Goal: Transaction & Acquisition: Purchase product/service

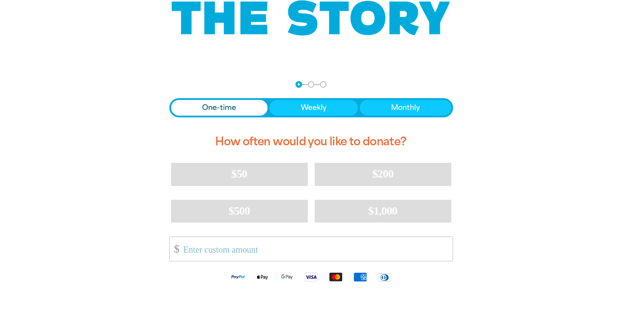
click at [236, 107] on span "Donation frequency" at bounding box center [219, 108] width 97 height 16
click at [297, 144] on h2 "How often would you like to donate?" at bounding box center [311, 142] width 284 height 28
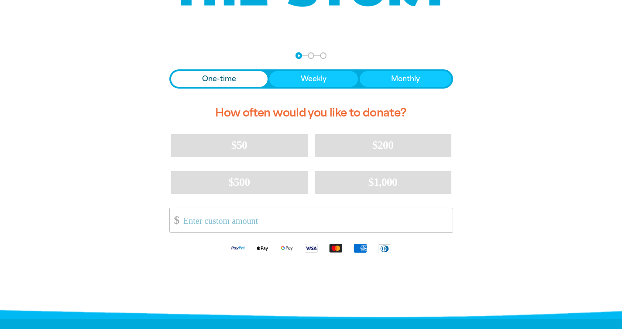
scroll to position [161, 0]
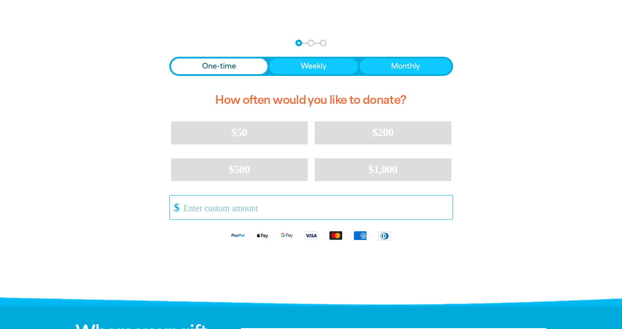
click at [256, 204] on input "Other Amount" at bounding box center [314, 208] width 275 height 24
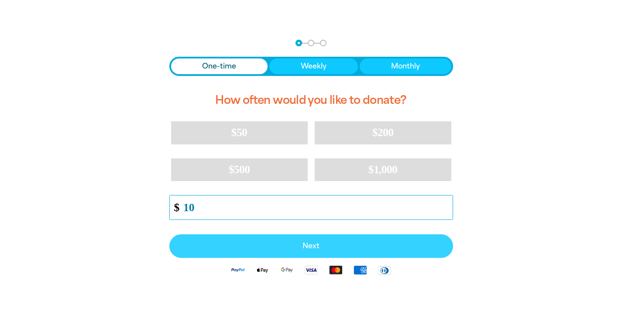
type input "10"
click at [325, 243] on span "Next" at bounding box center [311, 246] width 265 height 7
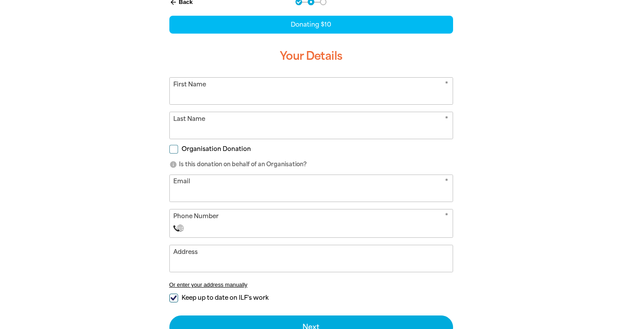
scroll to position [222, 0]
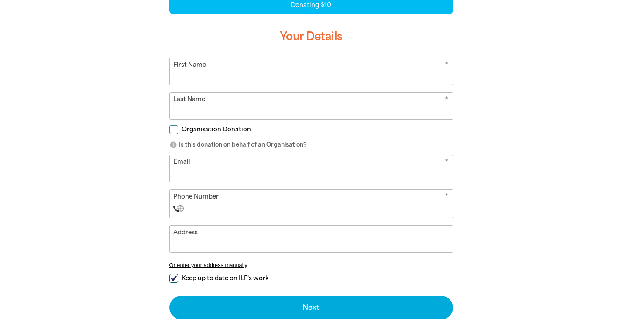
click at [218, 76] on input "First Name" at bounding box center [311, 71] width 283 height 27
type input "[PERSON_NAME]"
type input "Y"
click at [174, 129] on input "Organisation Donation" at bounding box center [173, 129] width 9 height 9
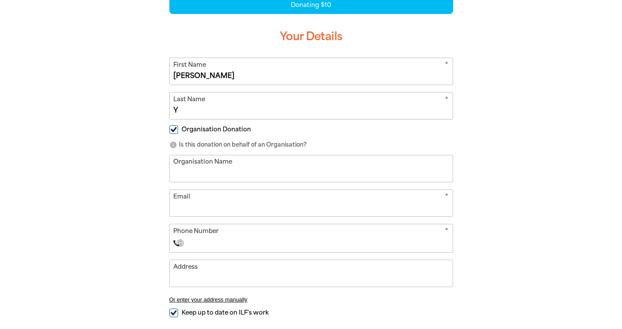
click at [174, 129] on input "Organisation Donation" at bounding box center [173, 129] width 9 height 9
checkbox input "false"
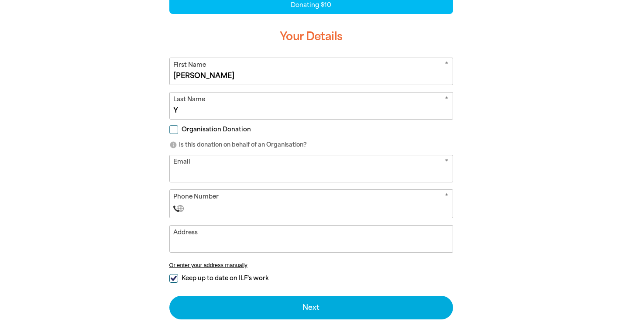
click at [204, 172] on input "Email" at bounding box center [311, 169] width 283 height 27
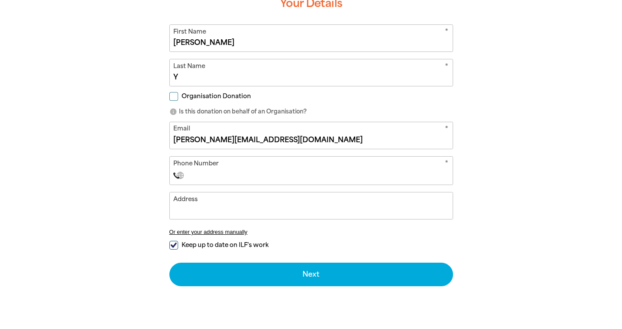
type input "[PERSON_NAME][EMAIL_ADDRESS][DOMAIN_NAME]"
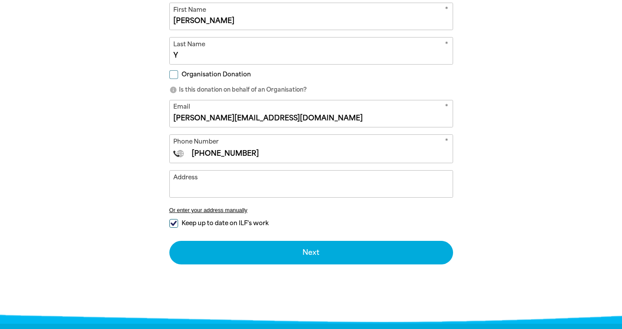
scroll to position [295, 0]
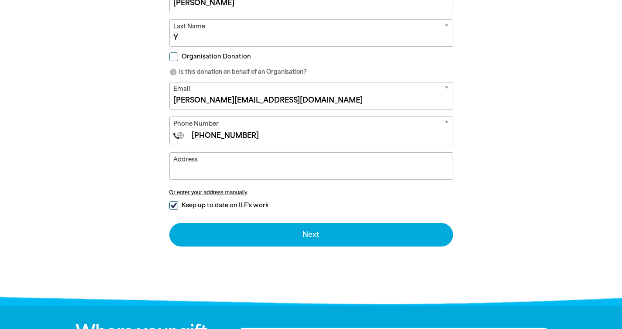
type input "[PHONE_NUMBER]"
click at [177, 207] on input "Keep up to date on ILF's work" at bounding box center [173, 205] width 9 height 9
checkbox input "false"
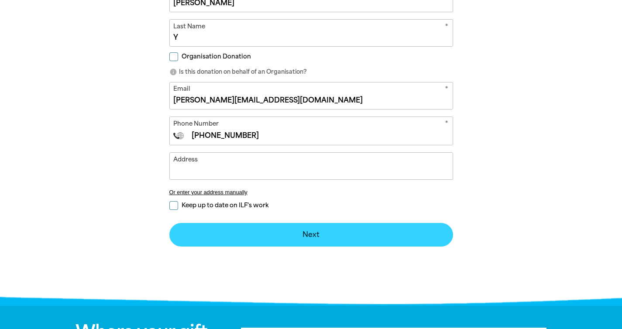
click at [236, 233] on button "Next chevron_right" at bounding box center [311, 235] width 284 height 24
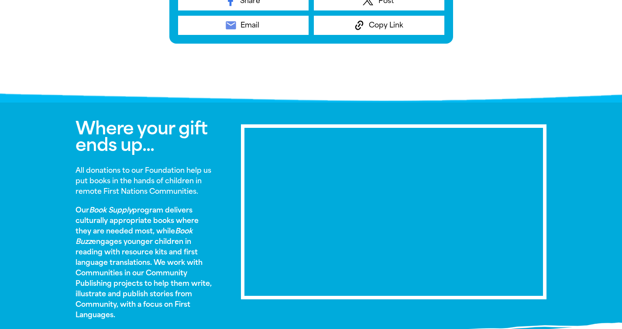
scroll to position [238, 0]
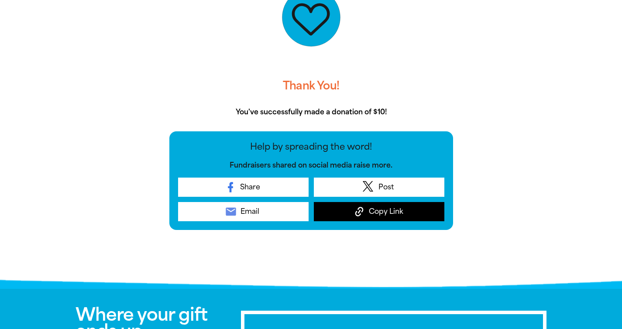
click at [387, 211] on span "Copy Link" at bounding box center [386, 212] width 35 height 10
